Goal: Information Seeking & Learning: Learn about a topic

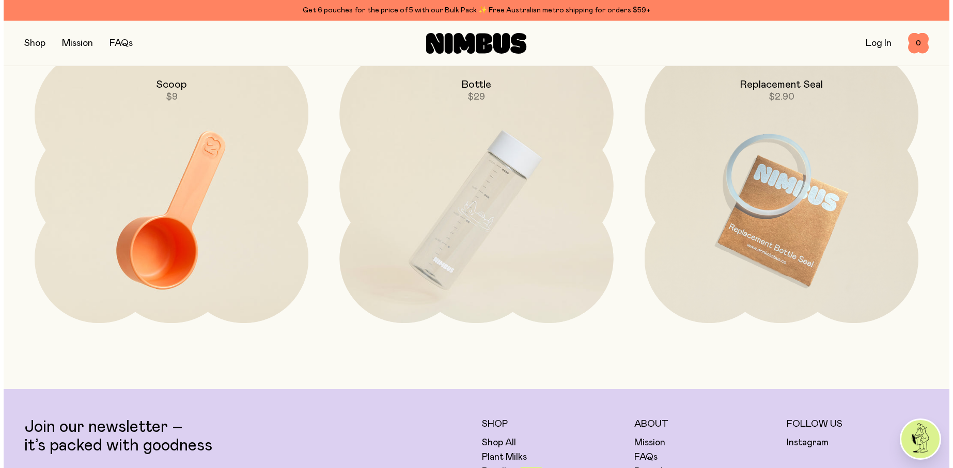
scroll to position [2855, 0]
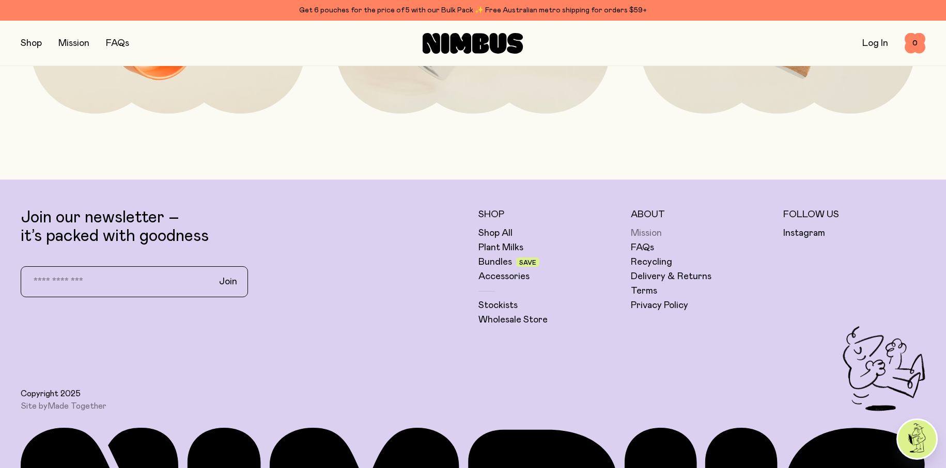
click at [651, 233] on link "Mission" at bounding box center [646, 233] width 31 height 12
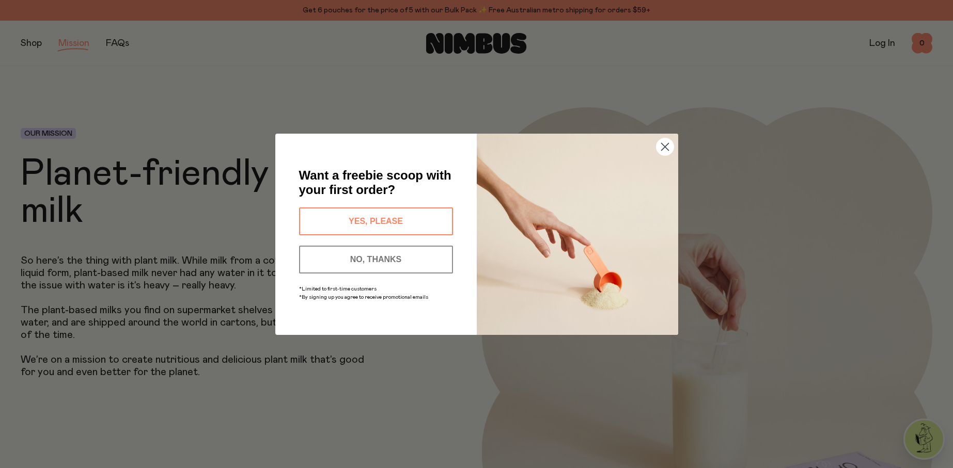
click at [666, 149] on icon "Close dialog" at bounding box center [664, 146] width 7 height 7
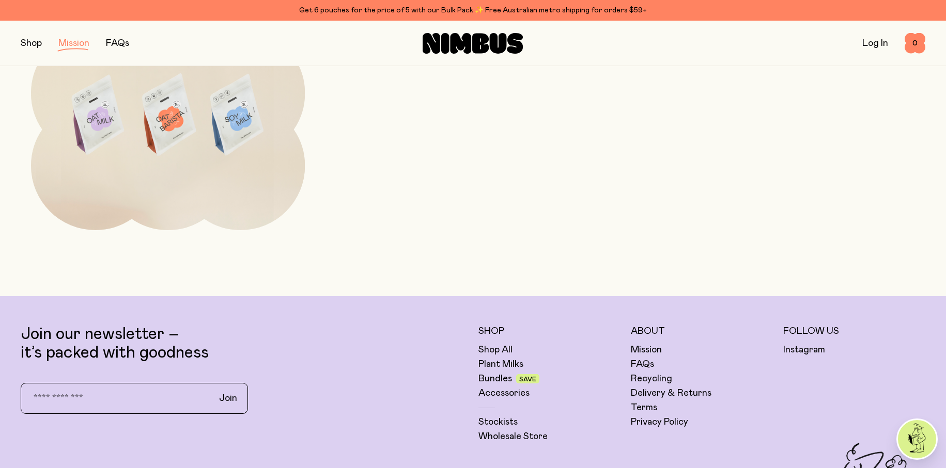
scroll to position [2225, 0]
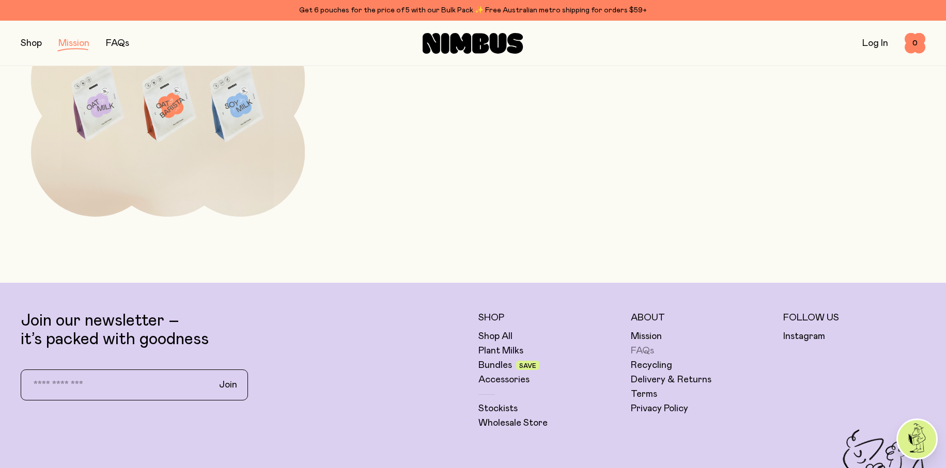
click at [646, 350] on link "FAQs" at bounding box center [642, 351] width 23 height 12
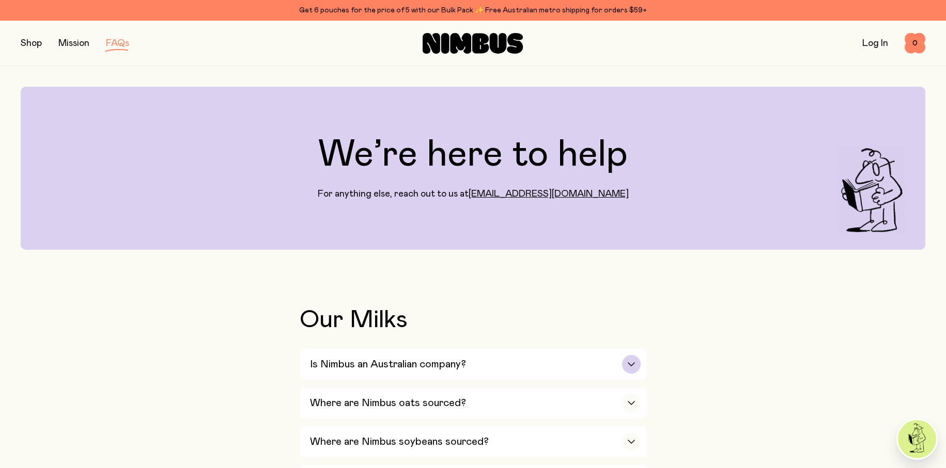
click at [635, 367] on div "button" at bounding box center [631, 364] width 19 height 19
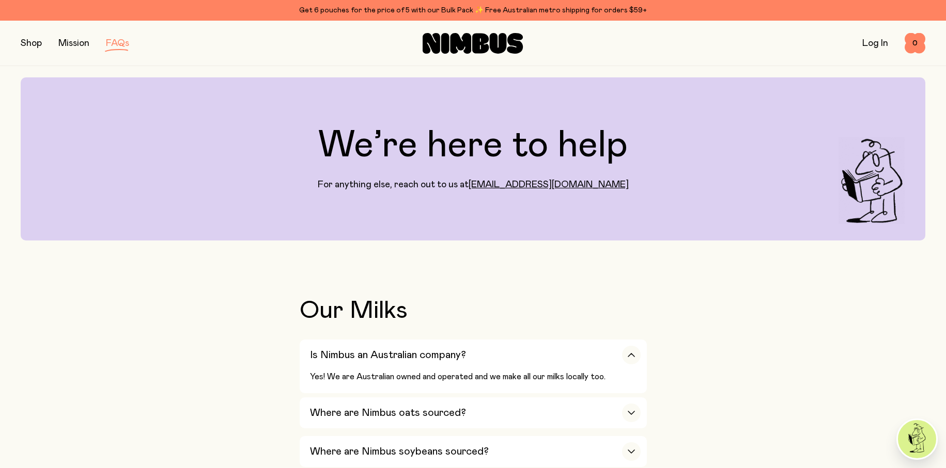
scroll to position [36, 0]
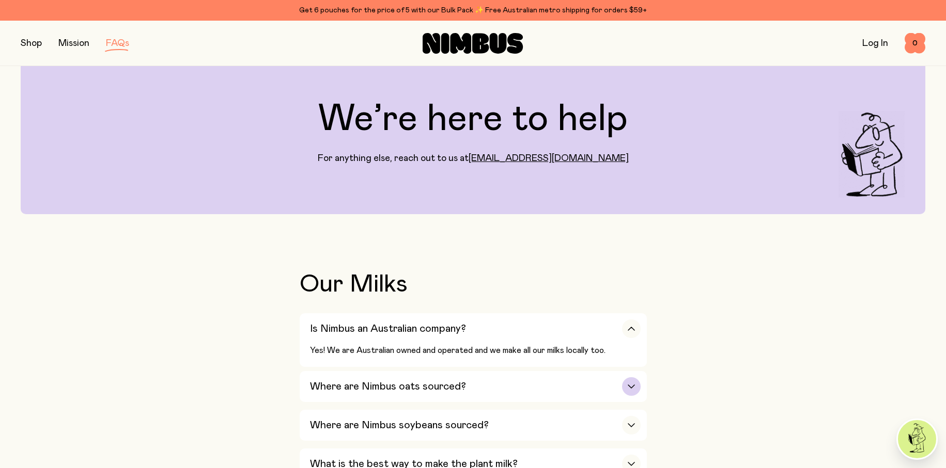
click at [630, 387] on icon "button" at bounding box center [631, 386] width 6 height 3
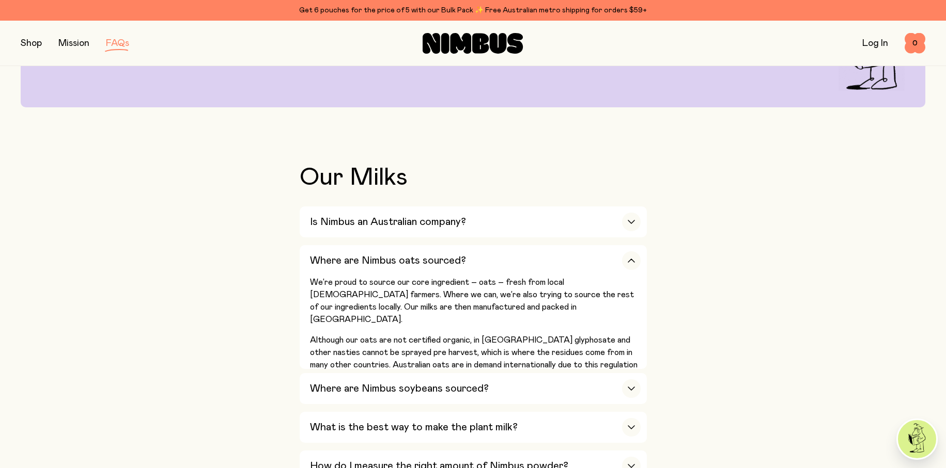
scroll to position [212, 0]
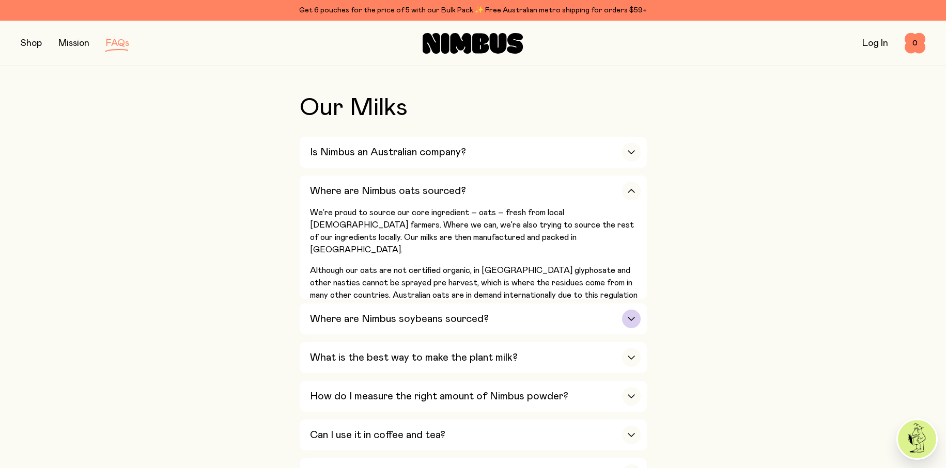
click at [632, 318] on div "button" at bounding box center [631, 319] width 19 height 19
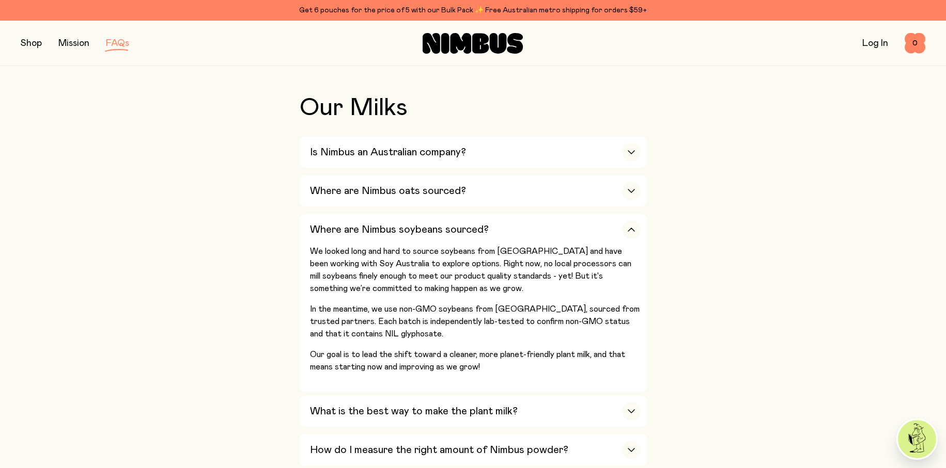
click at [32, 39] on button "button" at bounding box center [31, 43] width 21 height 14
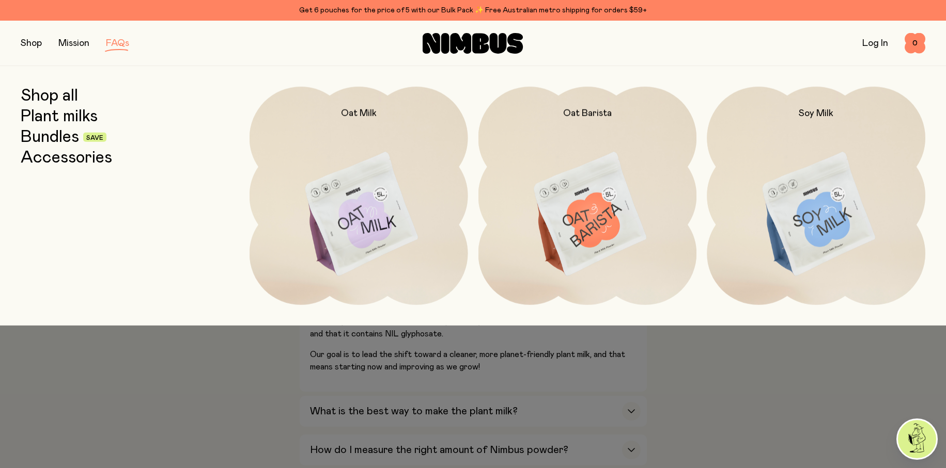
click at [47, 93] on link "Shop all" at bounding box center [49, 96] width 57 height 19
